Goal: Navigation & Orientation: Find specific page/section

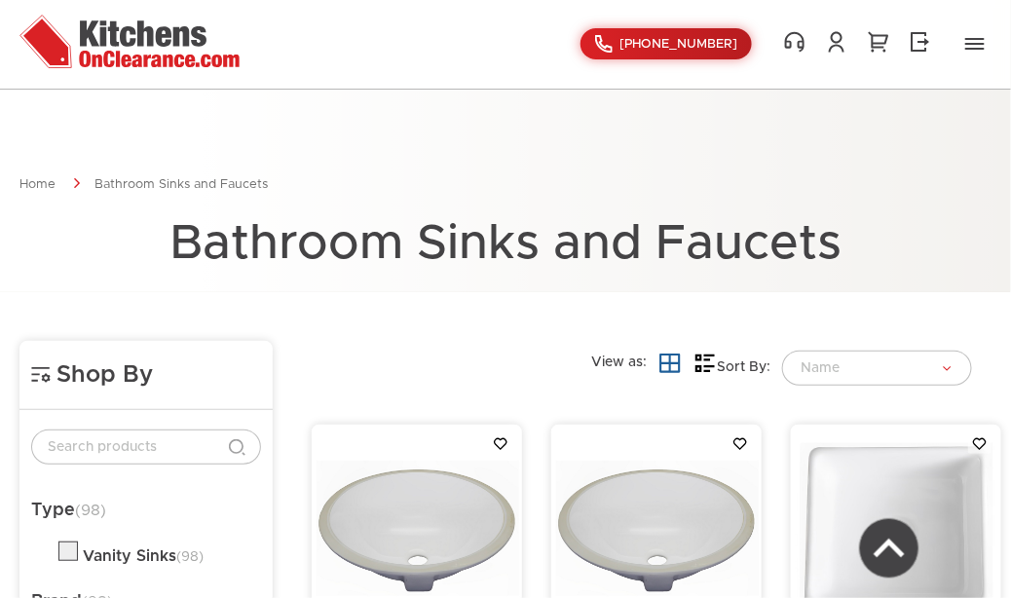
scroll to position [4915, 0]
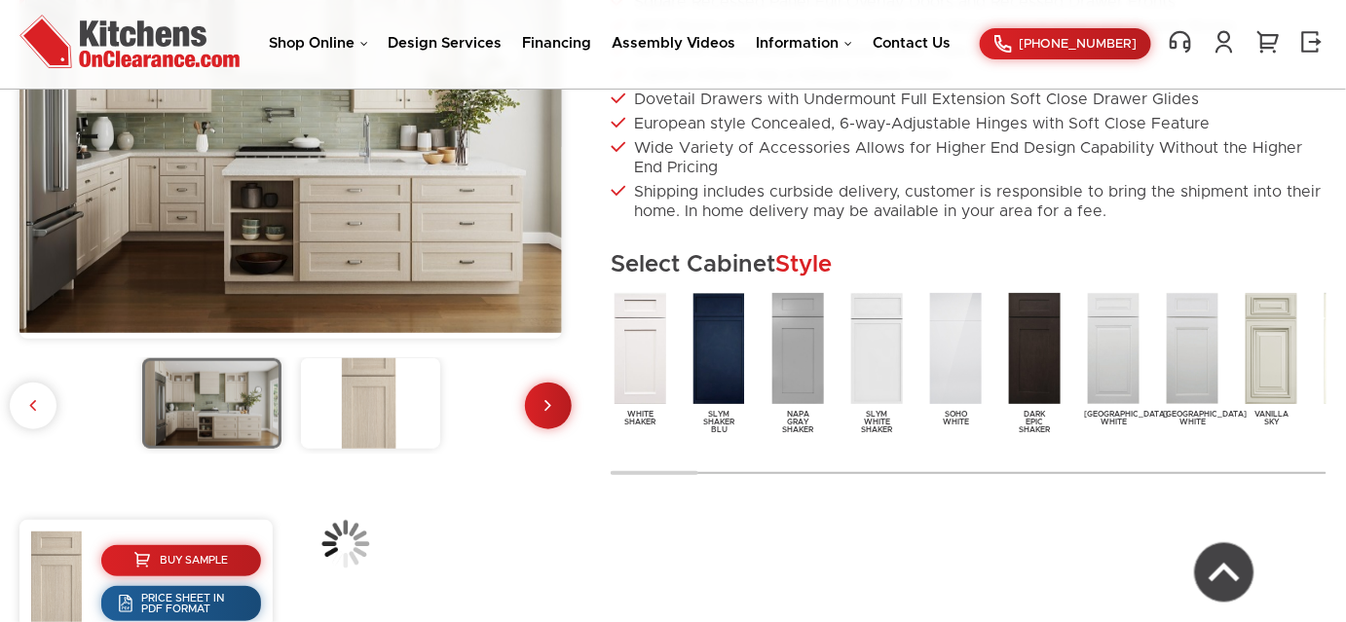
scroll to position [354, 0]
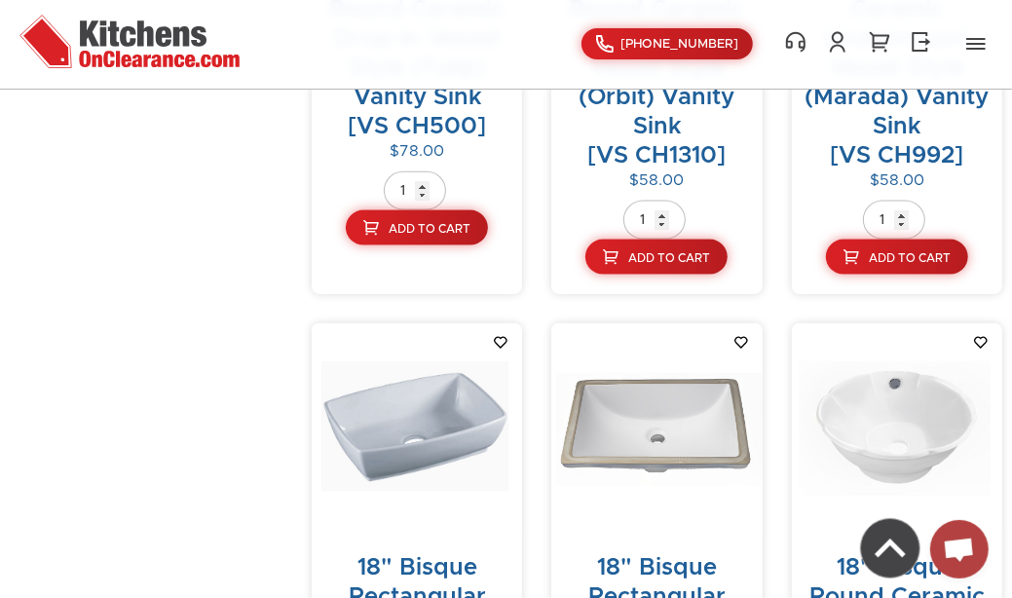
scroll to position [4915, 0]
